Goal: Information Seeking & Learning: Learn about a topic

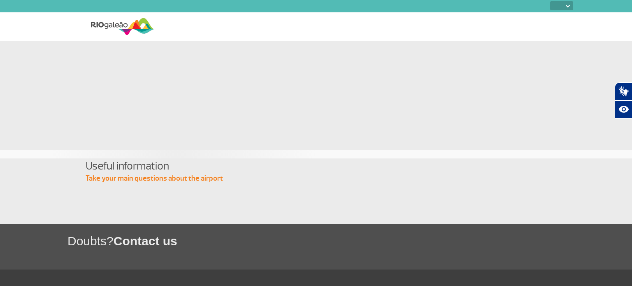
select select
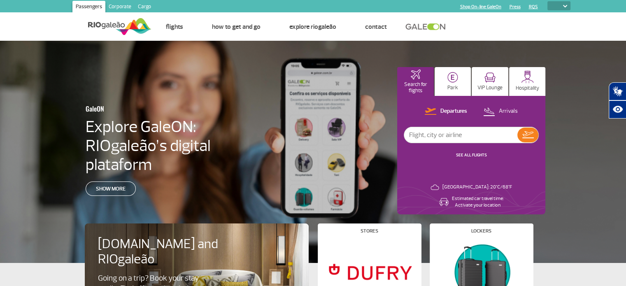
click at [117, 8] on link "Corporate" at bounding box center [119, 7] width 29 height 13
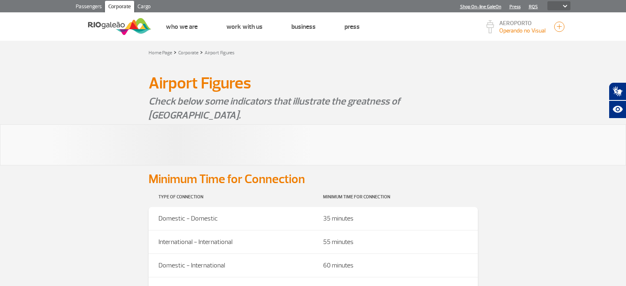
select select
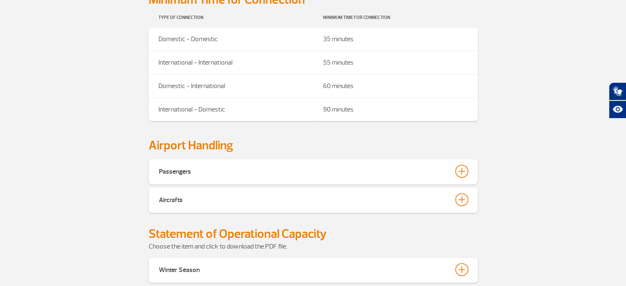
scroll to position [303, 0]
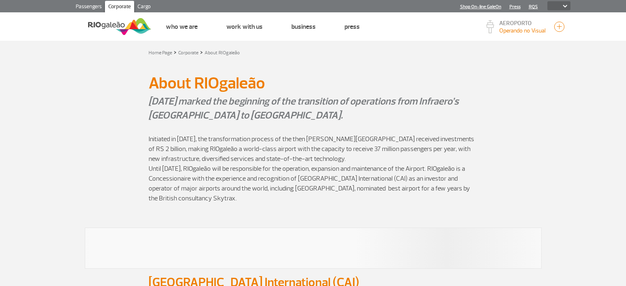
select select
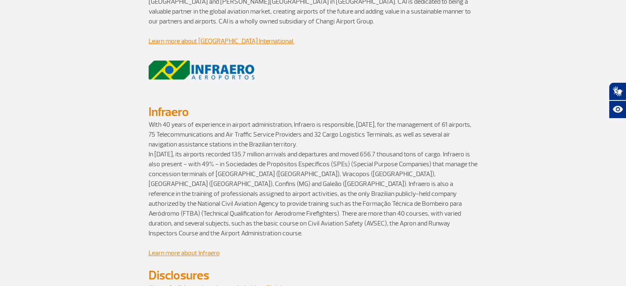
scroll to position [576, 0]
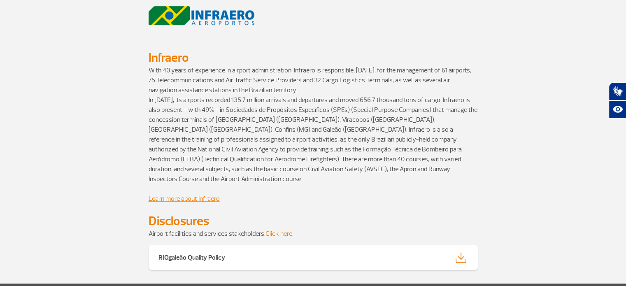
click at [282, 230] on link "Click here." at bounding box center [279, 234] width 28 height 8
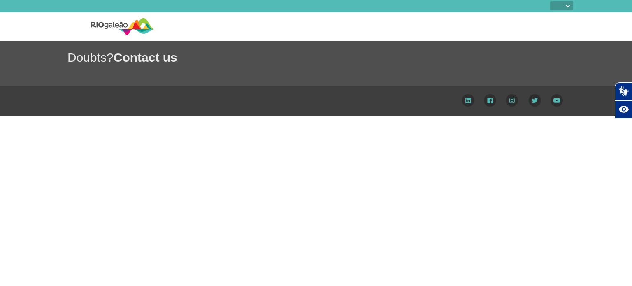
select select
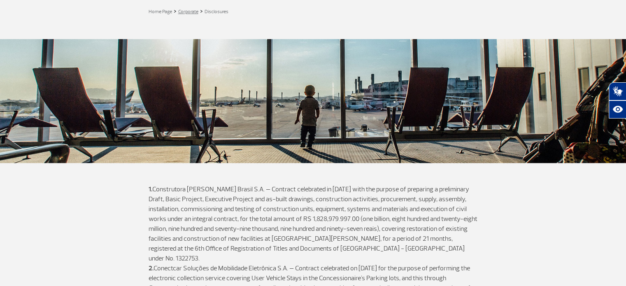
click at [195, 10] on link "Corporate" at bounding box center [188, 12] width 20 height 6
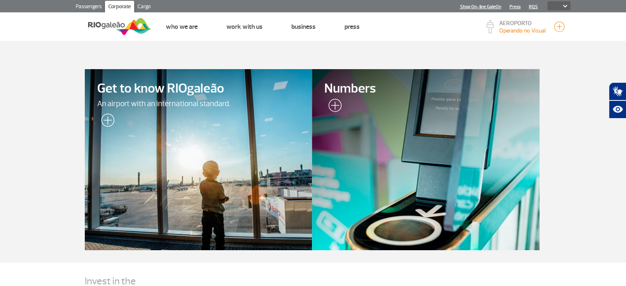
scroll to position [165, 0]
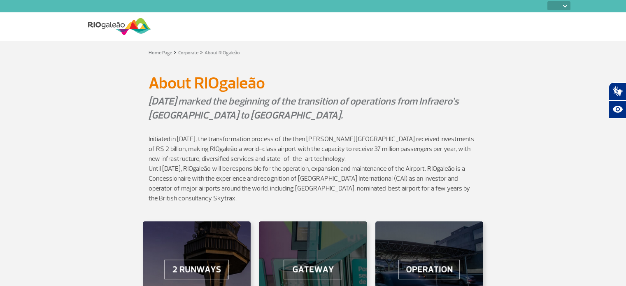
select select
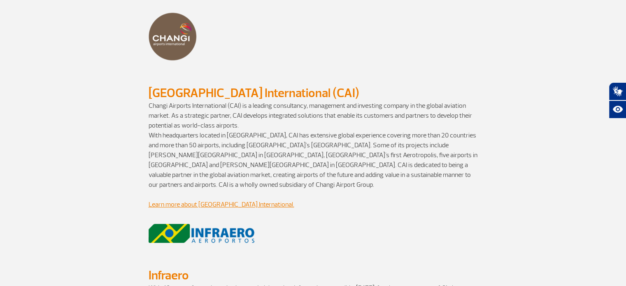
scroll to position [370, 0]
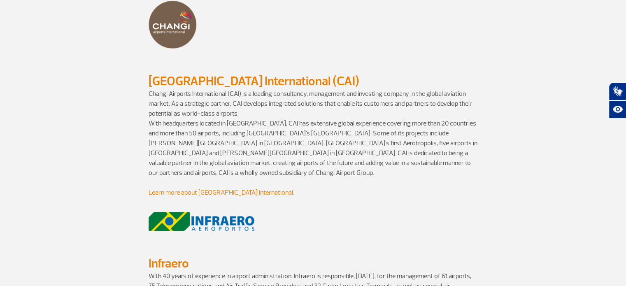
click at [232, 188] on link "Learn more about [GEOGRAPHIC_DATA] International." at bounding box center [222, 192] width 146 height 8
